Goal: Task Accomplishment & Management: Manage account settings

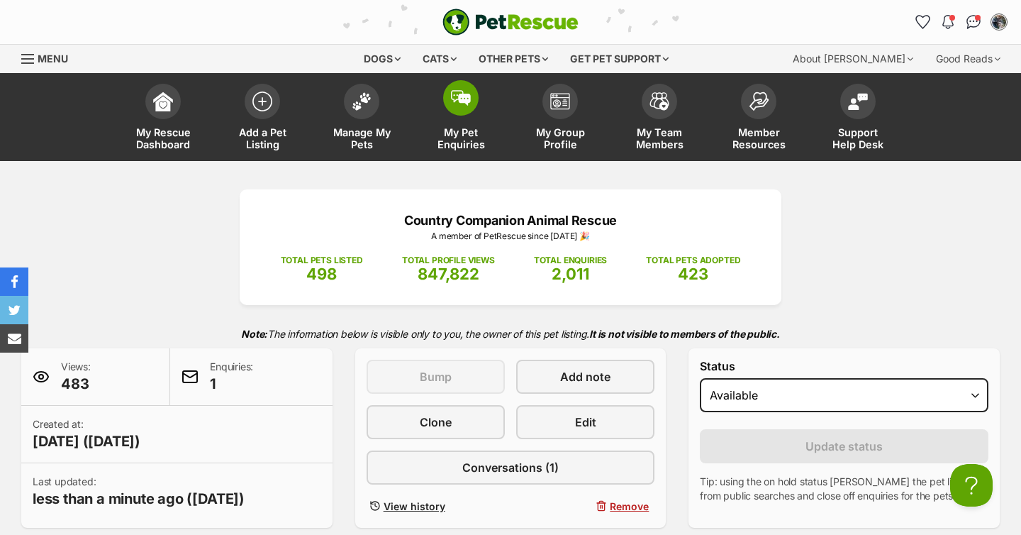
click at [472, 141] on span "My Pet Enquiries" at bounding box center [461, 138] width 64 height 24
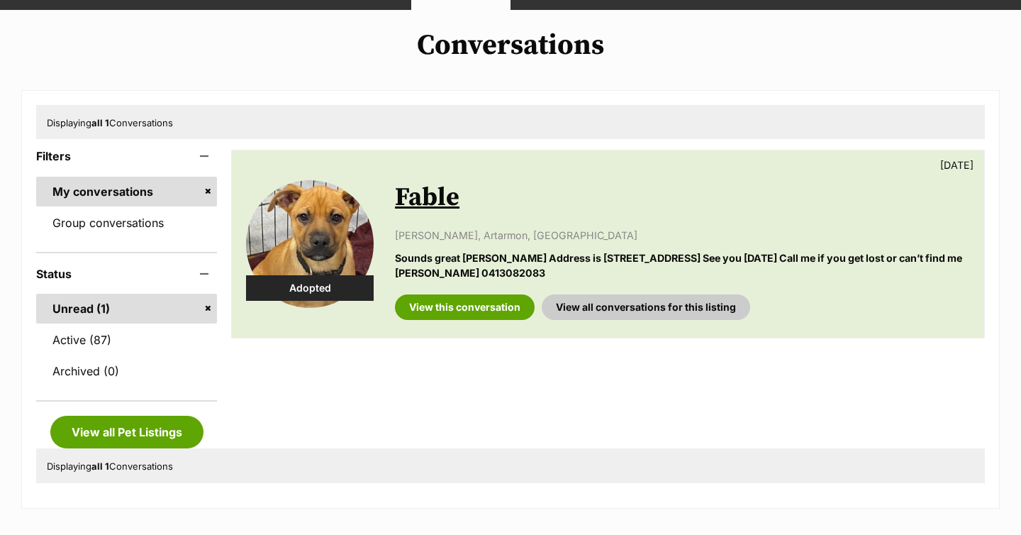
scroll to position [150, 0]
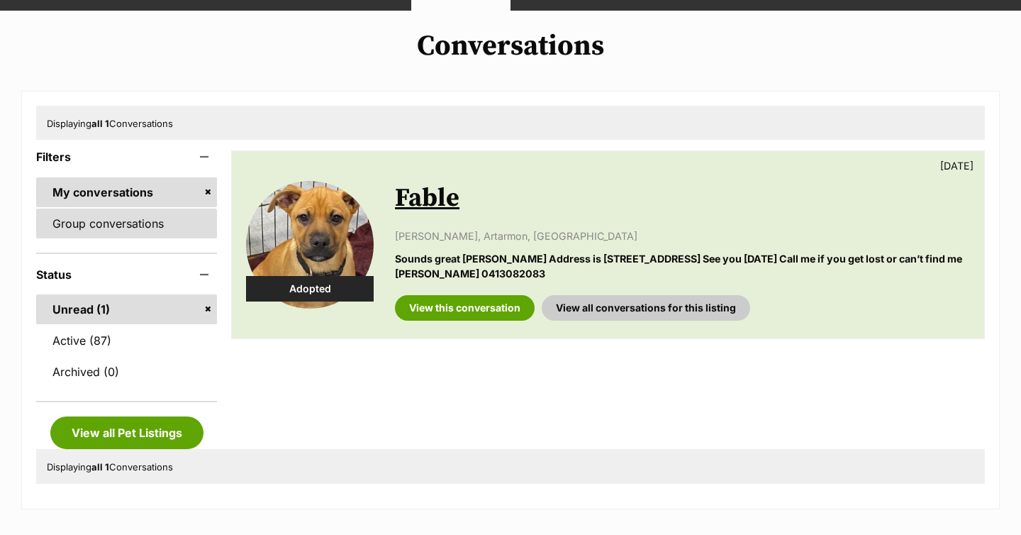
click at [126, 228] on link "Group conversations" at bounding box center [126, 224] width 181 height 30
